Goal: Find contact information: Find contact information

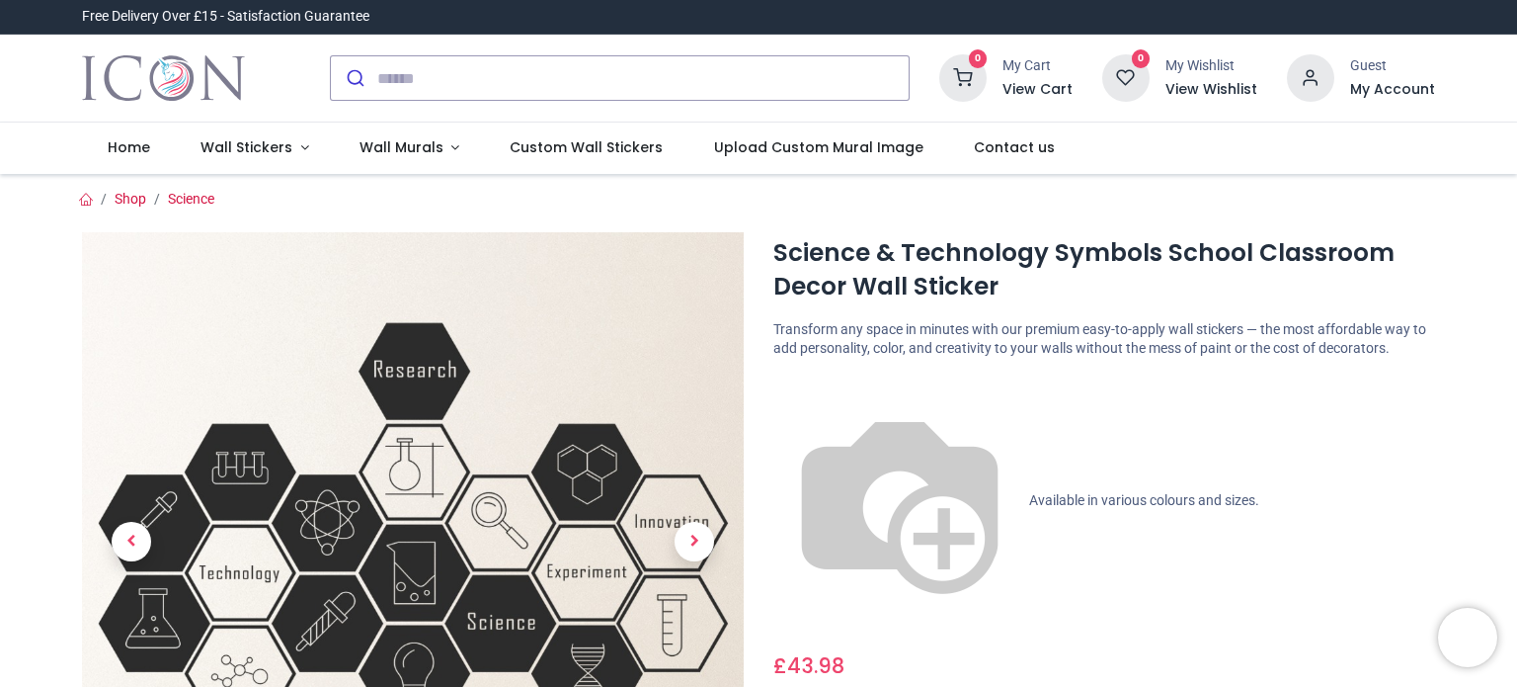
click at [206, 98] on img "Logo of Icon Wall Stickers" at bounding box center [163, 77] width 163 height 55
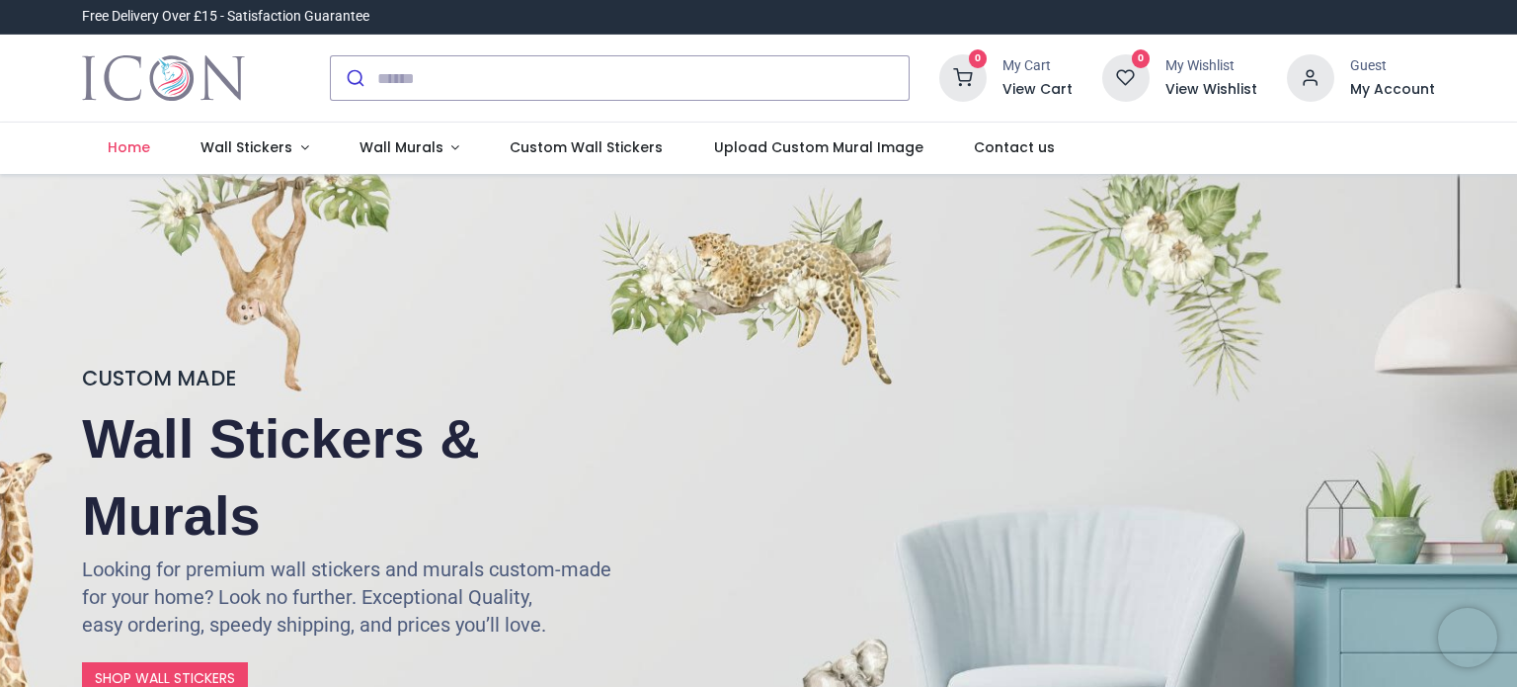
click at [206, 98] on img "Logo of Icon Wall Stickers" at bounding box center [163, 77] width 163 height 55
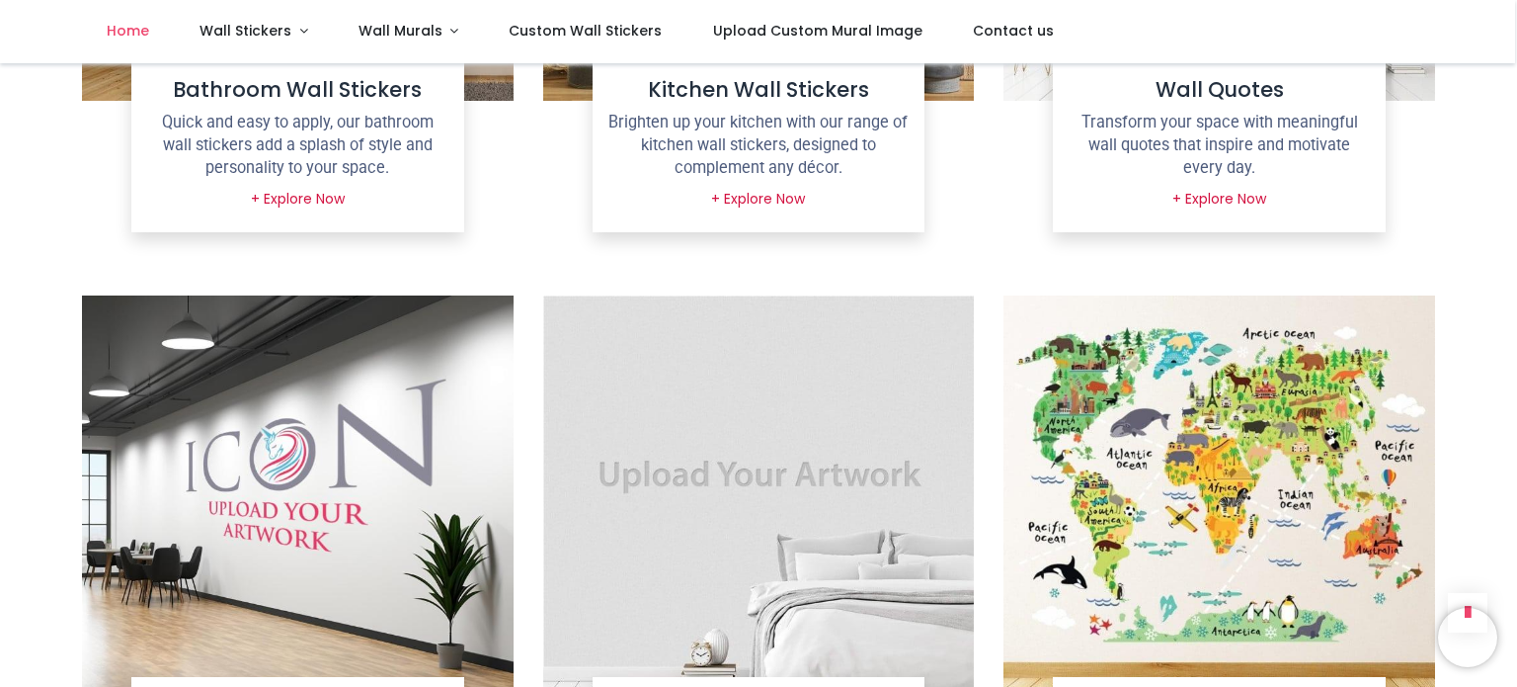
scroll to position [3344, 0]
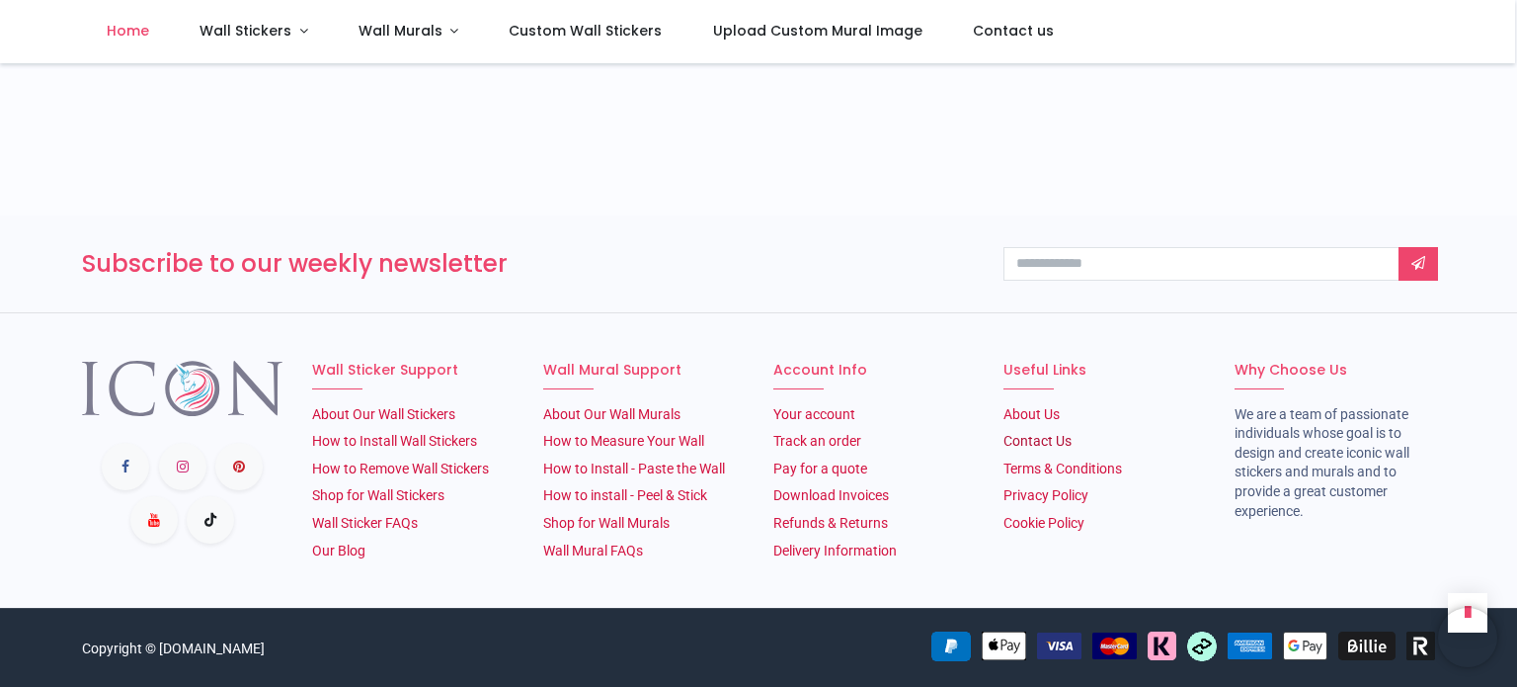
click at [1052, 435] on link "Contact Us" at bounding box center [1038, 441] width 68 height 16
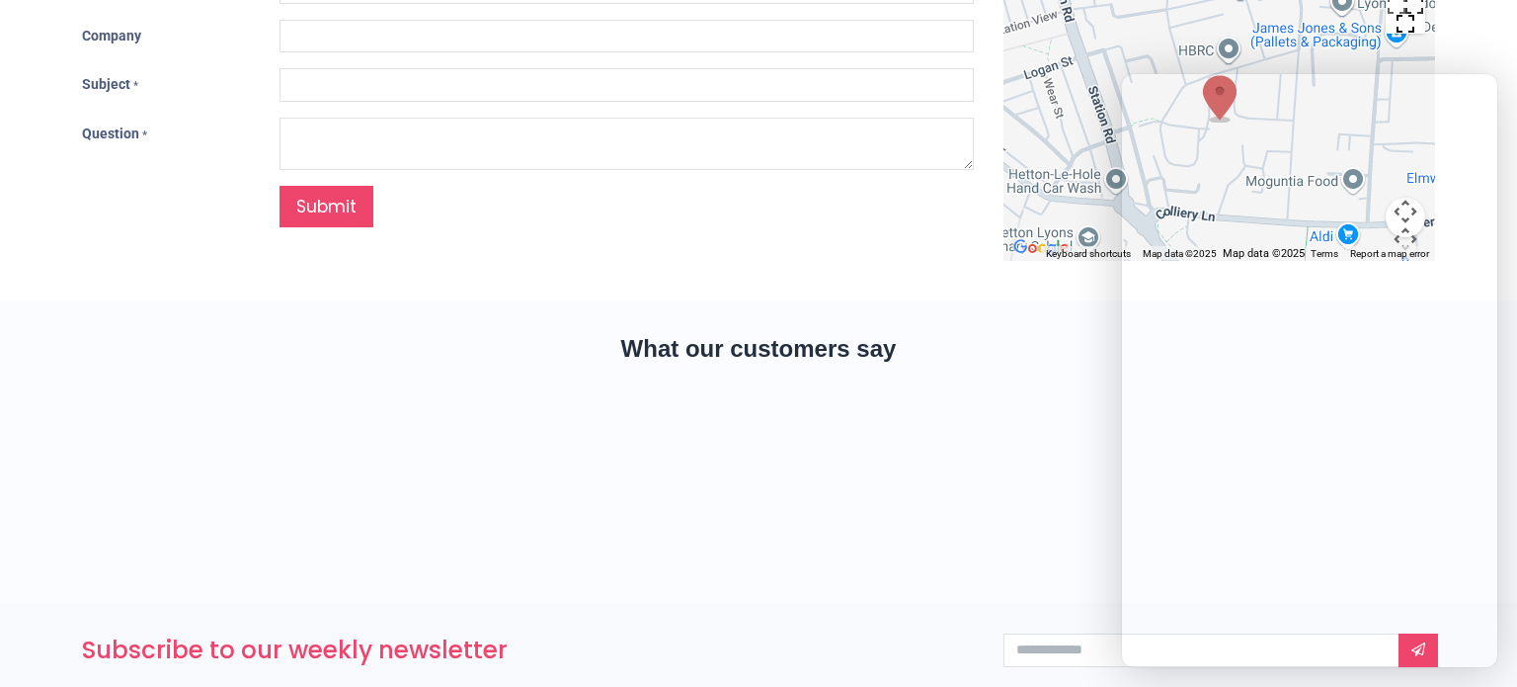
type input "***"
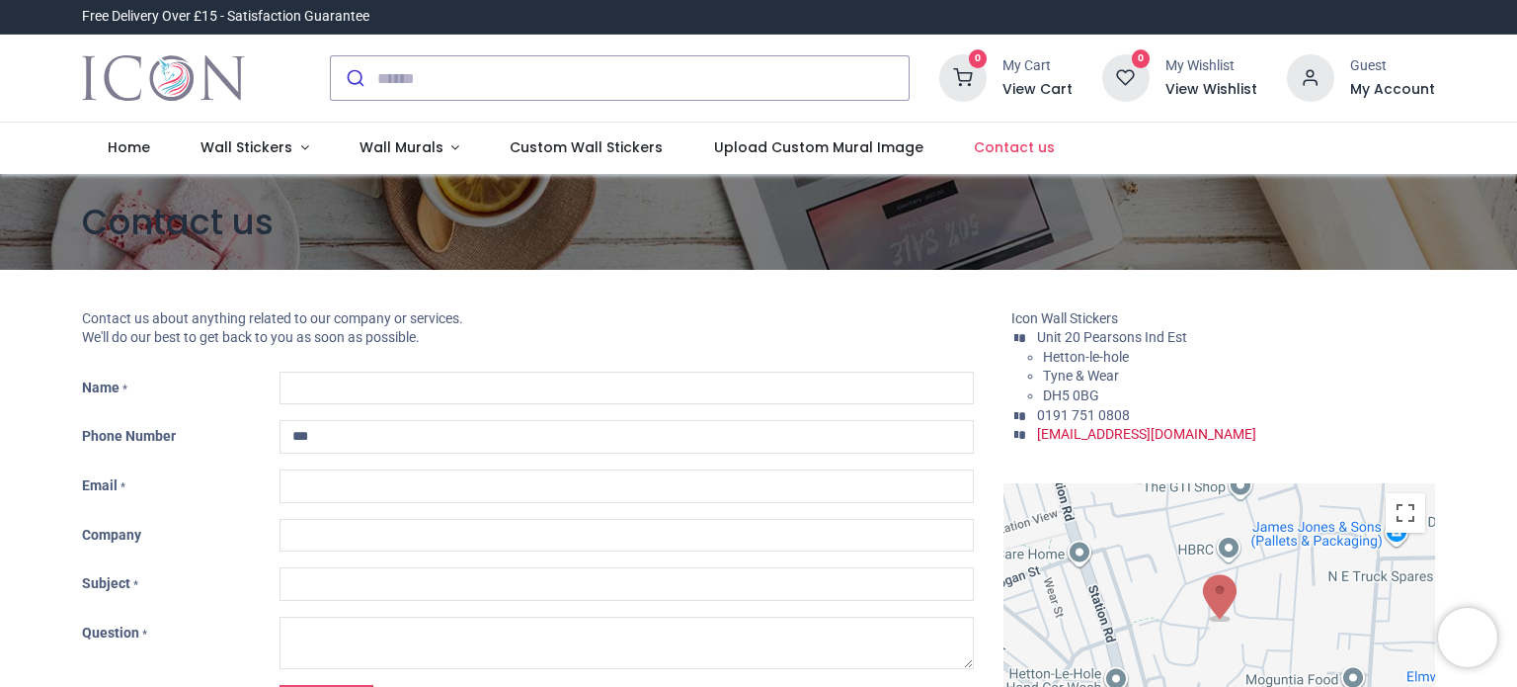
click at [1034, 77] on div "My Cart View Cart" at bounding box center [1038, 77] width 70 height 42
click at [980, 80] on icon at bounding box center [962, 77] width 47 height 47
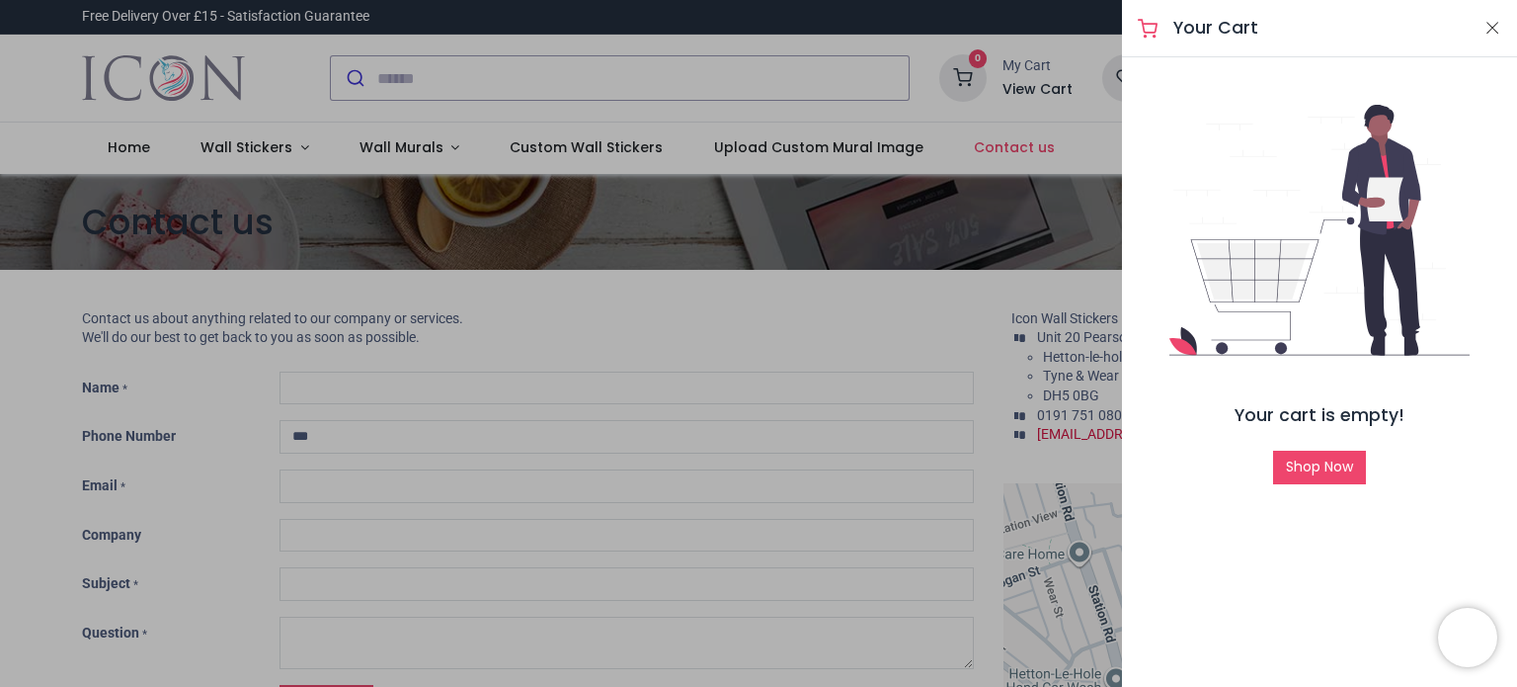
click at [851, 311] on div at bounding box center [758, 343] width 1517 height 687
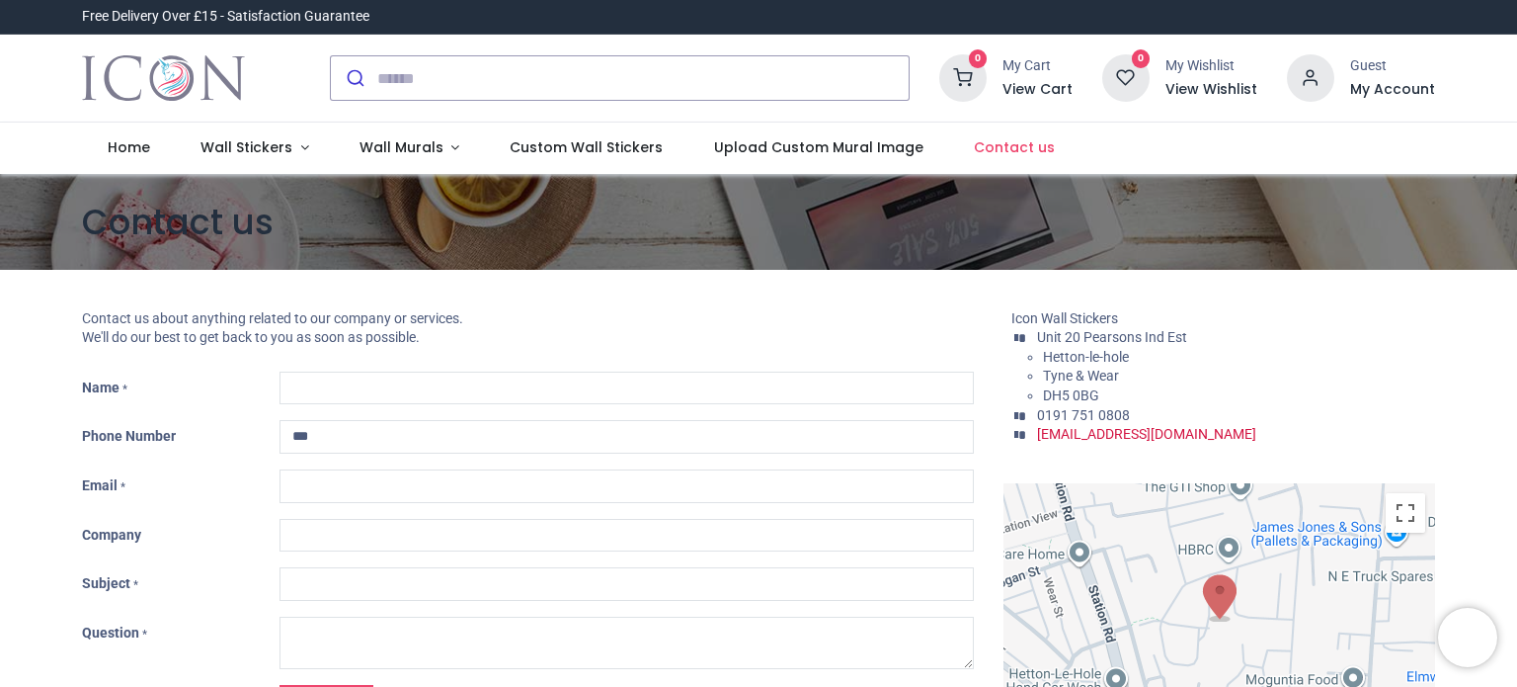
click at [1155, 85] on div "0 My Wishlist View Wishlist" at bounding box center [1179, 77] width 155 height 47
